Goal: Task Accomplishment & Management: Complete application form

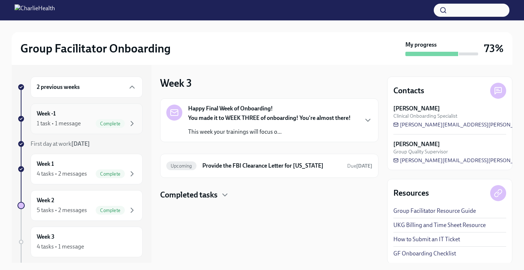
click at [67, 125] on div "1 task • 1 message" at bounding box center [59, 123] width 44 height 8
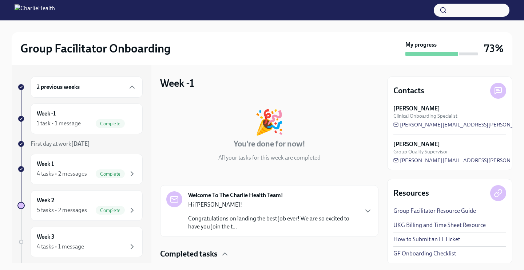
scroll to position [50, 0]
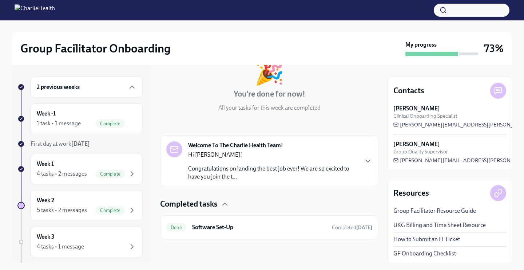
click at [261, 159] on div "Hi [PERSON_NAME]! Congratulations on landing the best job ever! We are so excit…" at bounding box center [273, 166] width 170 height 30
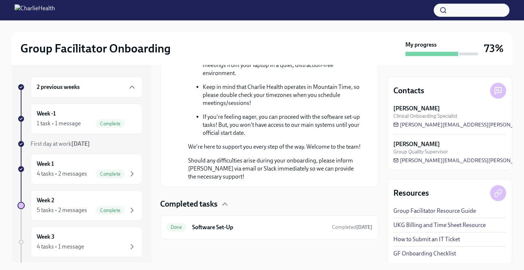
scroll to position [473, 0]
click at [86, 114] on div "Week -1 1 task • 1 message Complete" at bounding box center [87, 119] width 100 height 18
click at [79, 131] on div "Week -1 1 task • 1 message Complete" at bounding box center [87, 118] width 112 height 31
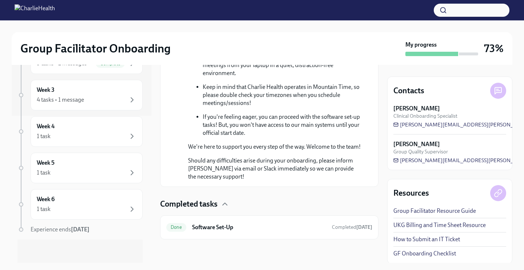
scroll to position [0, 0]
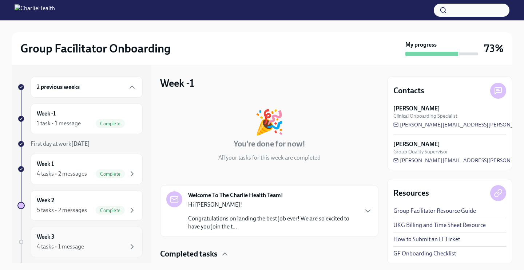
click at [84, 239] on div "Week 3 4 tasks • 1 message" at bounding box center [87, 242] width 100 height 18
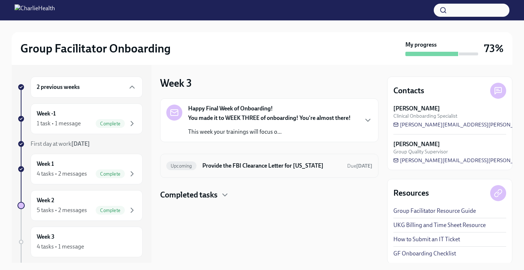
click at [229, 173] on div "Upcoming Provide the FBI Clearance Letter for Pennsylvania Due Oct 21st" at bounding box center [269, 166] width 218 height 24
click at [225, 166] on h6 "Provide the FBI Clearance Letter for [US_STATE]" at bounding box center [271, 166] width 139 height 8
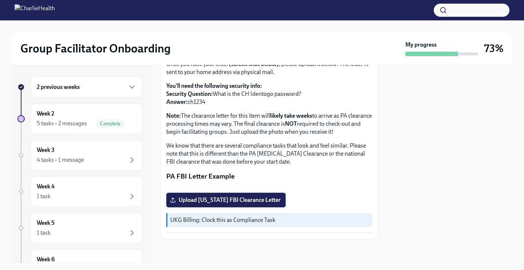
scroll to position [155, 0]
